Goal: Information Seeking & Learning: Learn about a topic

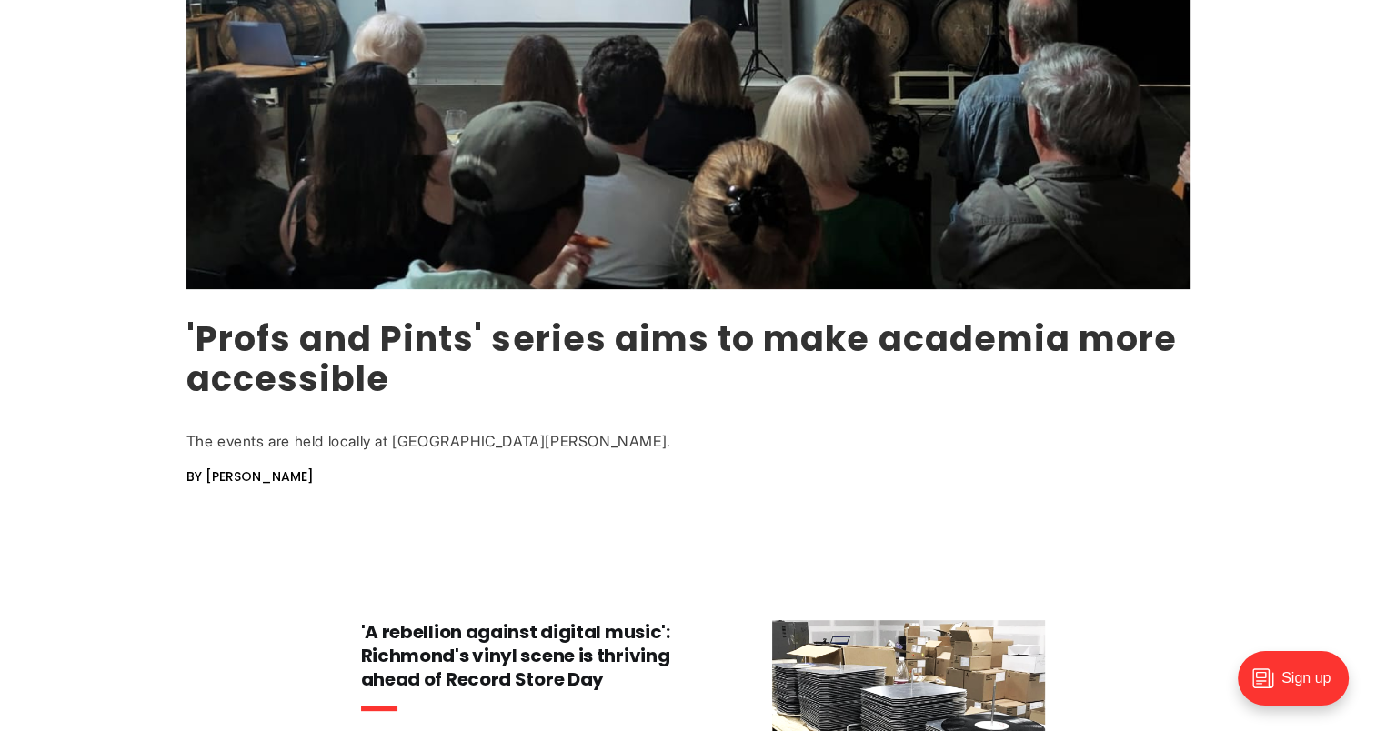
scroll to position [546, 0]
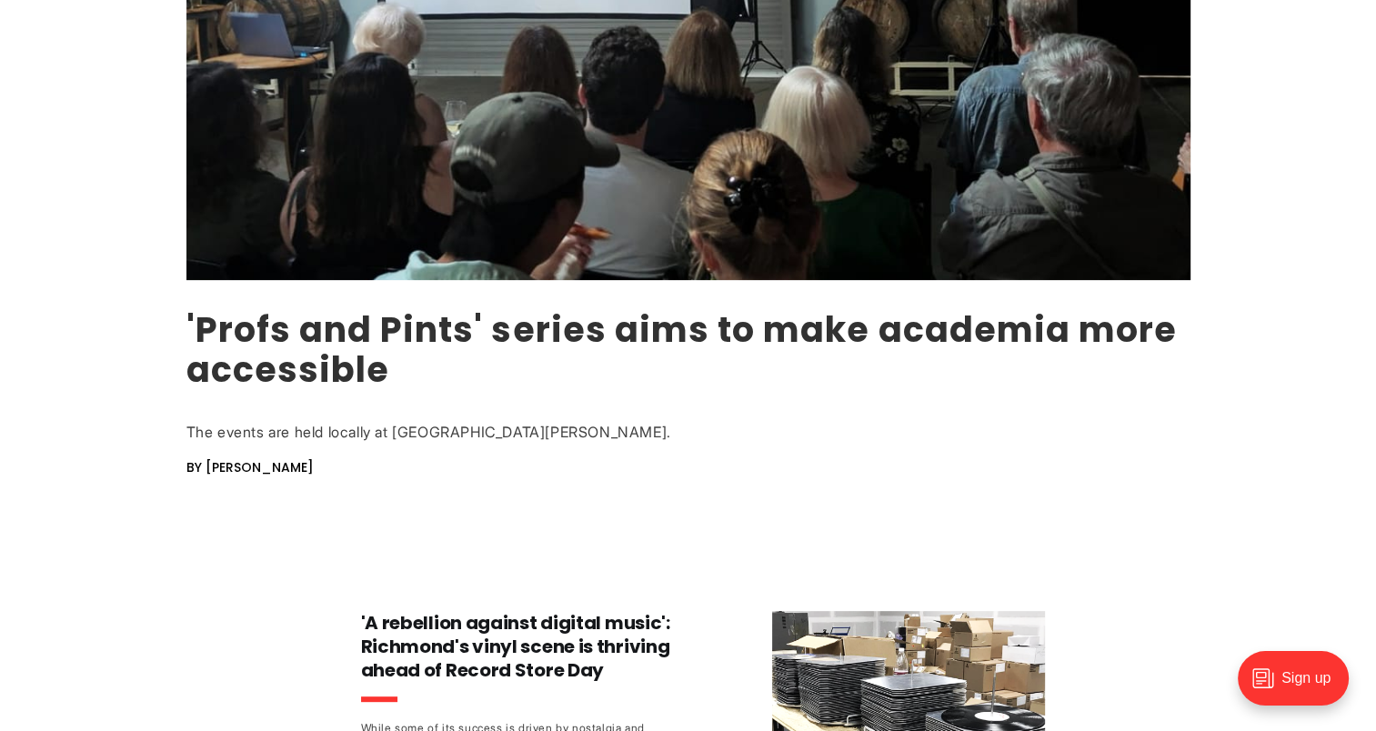
click at [340, 335] on link "'Profs and Pints' series aims to make academia more accessible" at bounding box center [681, 350] width 991 height 88
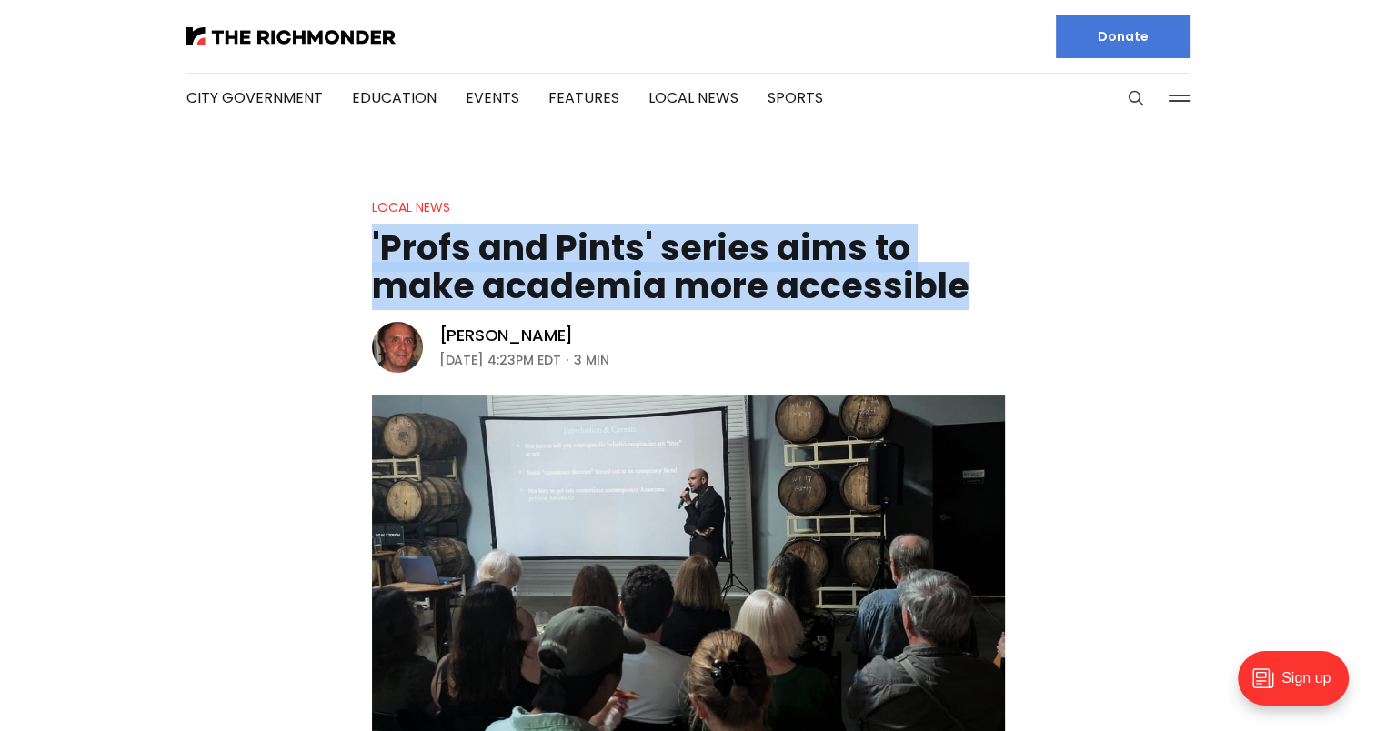
drag, startPoint x: 373, startPoint y: 234, endPoint x: 981, endPoint y: 274, distance: 609.7
click at [981, 274] on h1 "'Profs and Pints' series aims to make academia more accessible" at bounding box center [688, 267] width 633 height 76
copy h1 "'Profs and Pints' series aims to make academia more accessible"
